Goal: Task Accomplishment & Management: Manage account settings

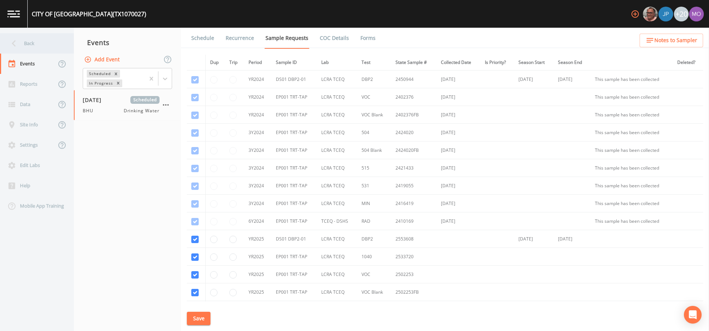
click at [63, 45] on div "Back" at bounding box center [33, 43] width 66 height 20
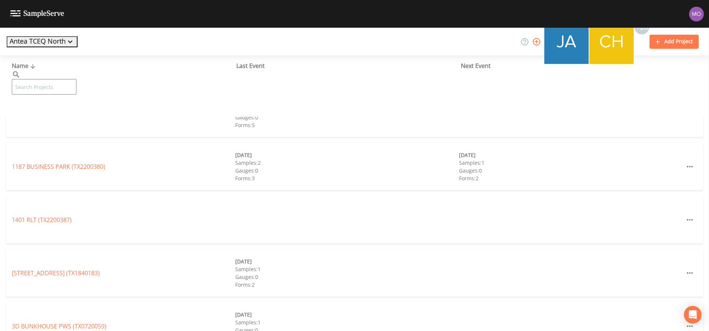
click at [76, 79] on input "text" at bounding box center [44, 87] width 65 height 16
paste input "TX1750003"
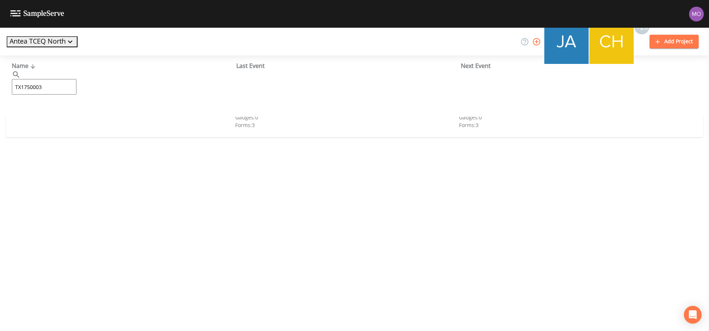
type input "TX1750003"
click at [77, 113] on link "CITY OF [GEOGRAPHIC_DATA] (TX1750003)" at bounding box center [63, 113] width 103 height 8
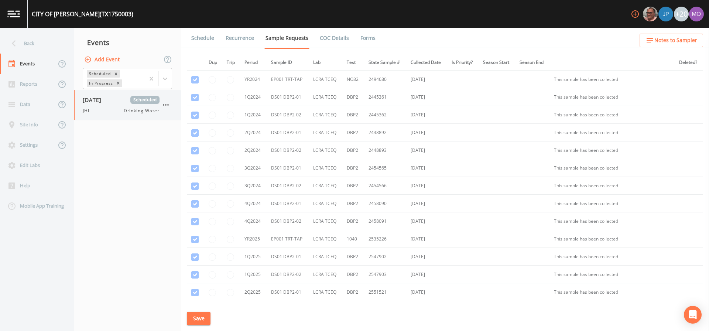
click at [105, 103] on span "[DATE]" at bounding box center [95, 100] width 24 height 8
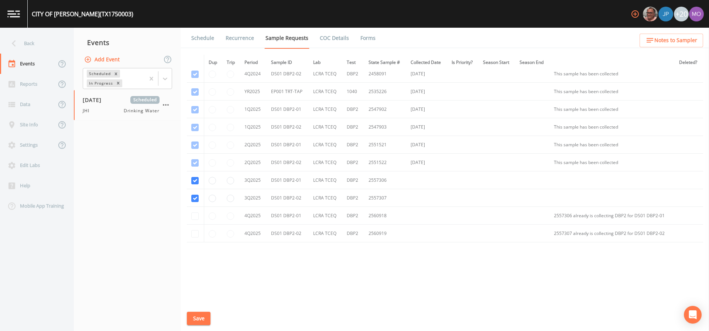
click at [194, 35] on link "Schedule" at bounding box center [202, 38] width 25 height 21
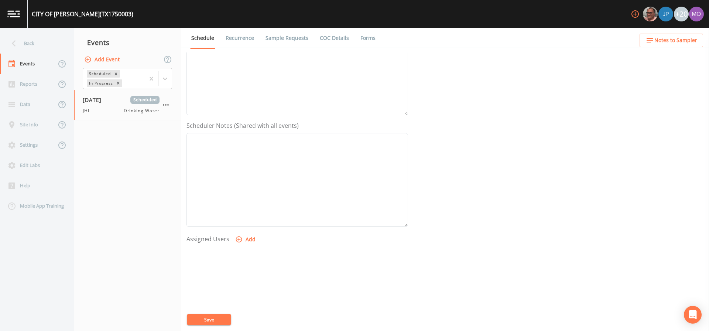
scroll to position [179, 0]
click at [246, 198] on button "Add" at bounding box center [246, 198] width 25 height 14
select select "a5a304aa-47e0-4d0c-bb11-516c0cd15b21"
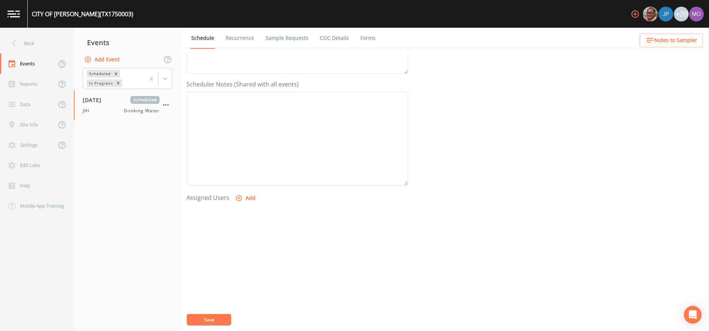
select select
click at [204, 315] on button "Save" at bounding box center [209, 319] width 44 height 11
